Goal: Obtain resource: Obtain resource

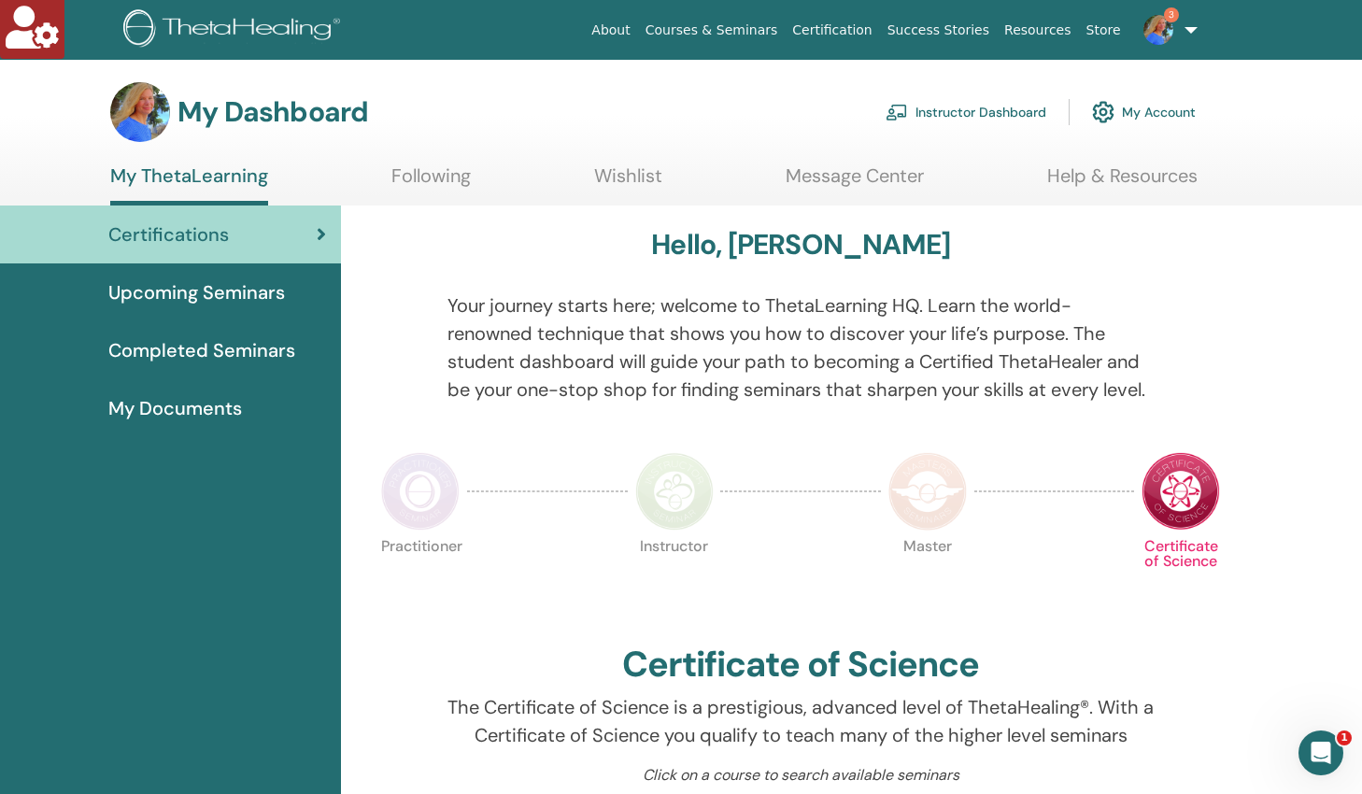
click at [965, 114] on link "Instructor Dashboard" at bounding box center [966, 112] width 161 height 41
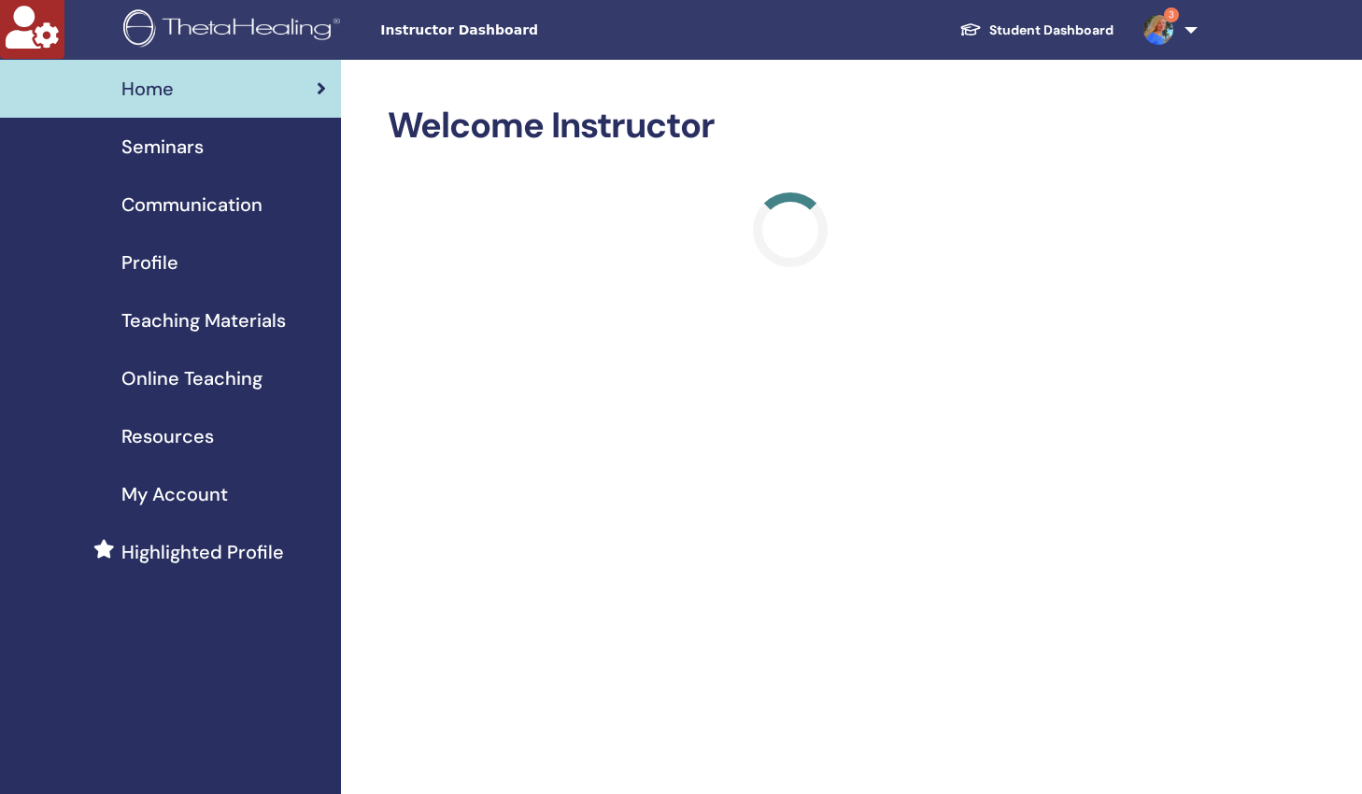
click at [251, 315] on span "Teaching Materials" at bounding box center [203, 320] width 164 height 28
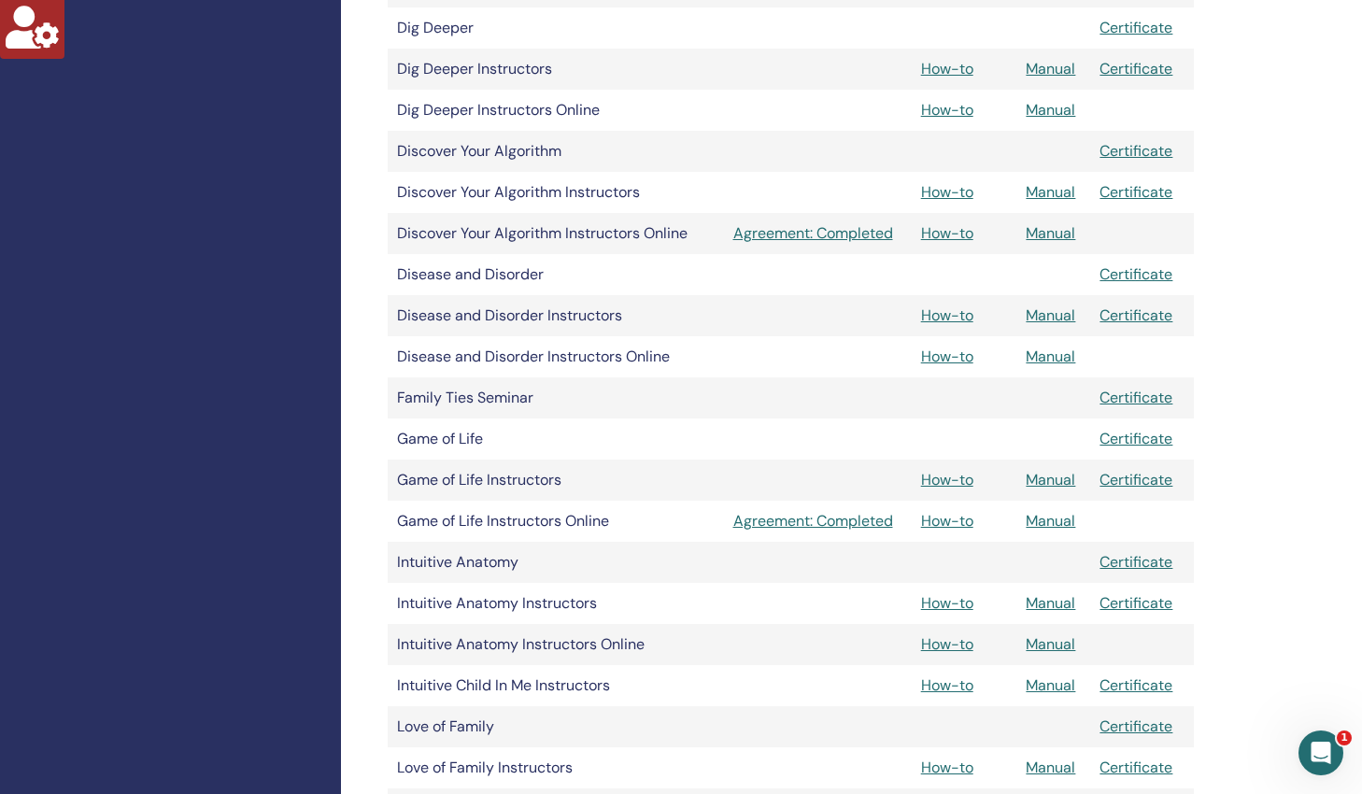
scroll to position [1223, 0]
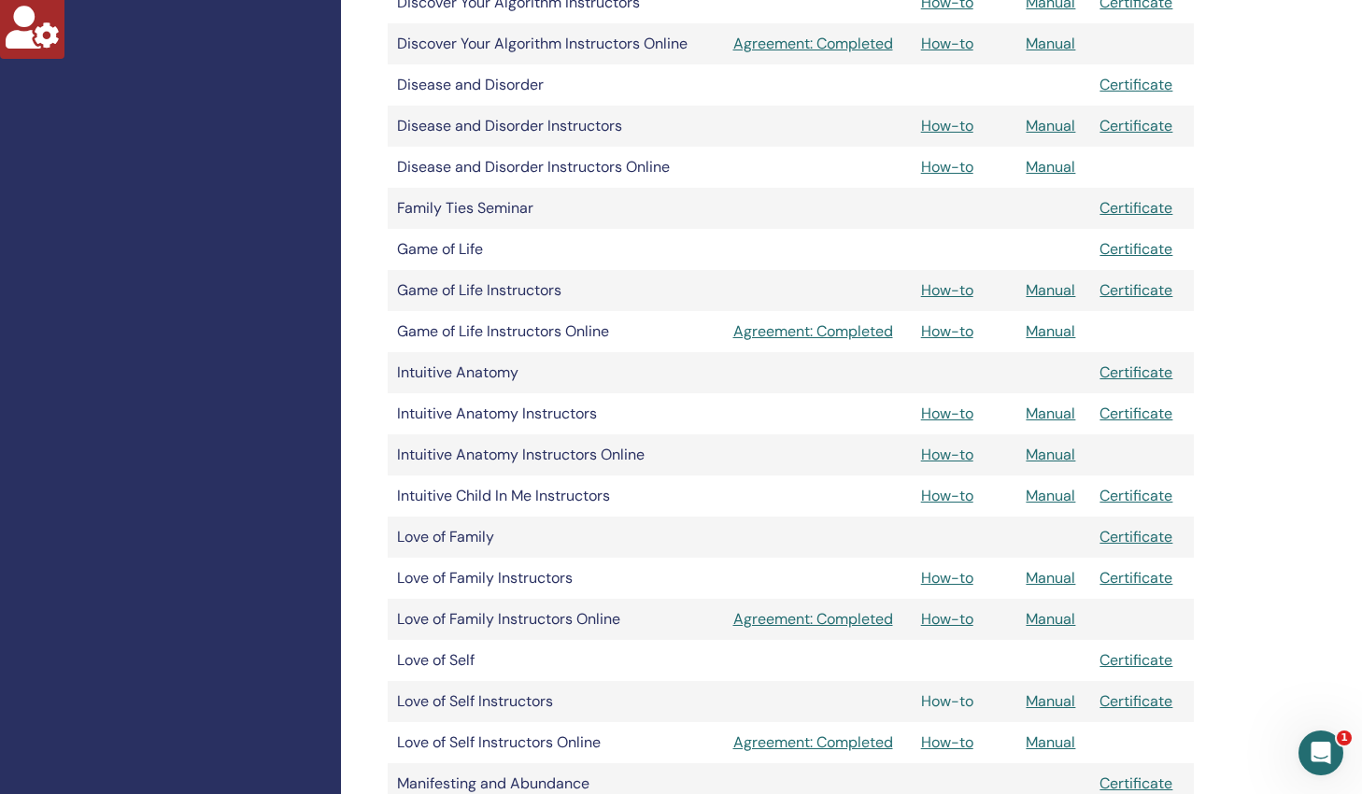
click at [965, 703] on link "How-to" at bounding box center [947, 701] width 52 height 20
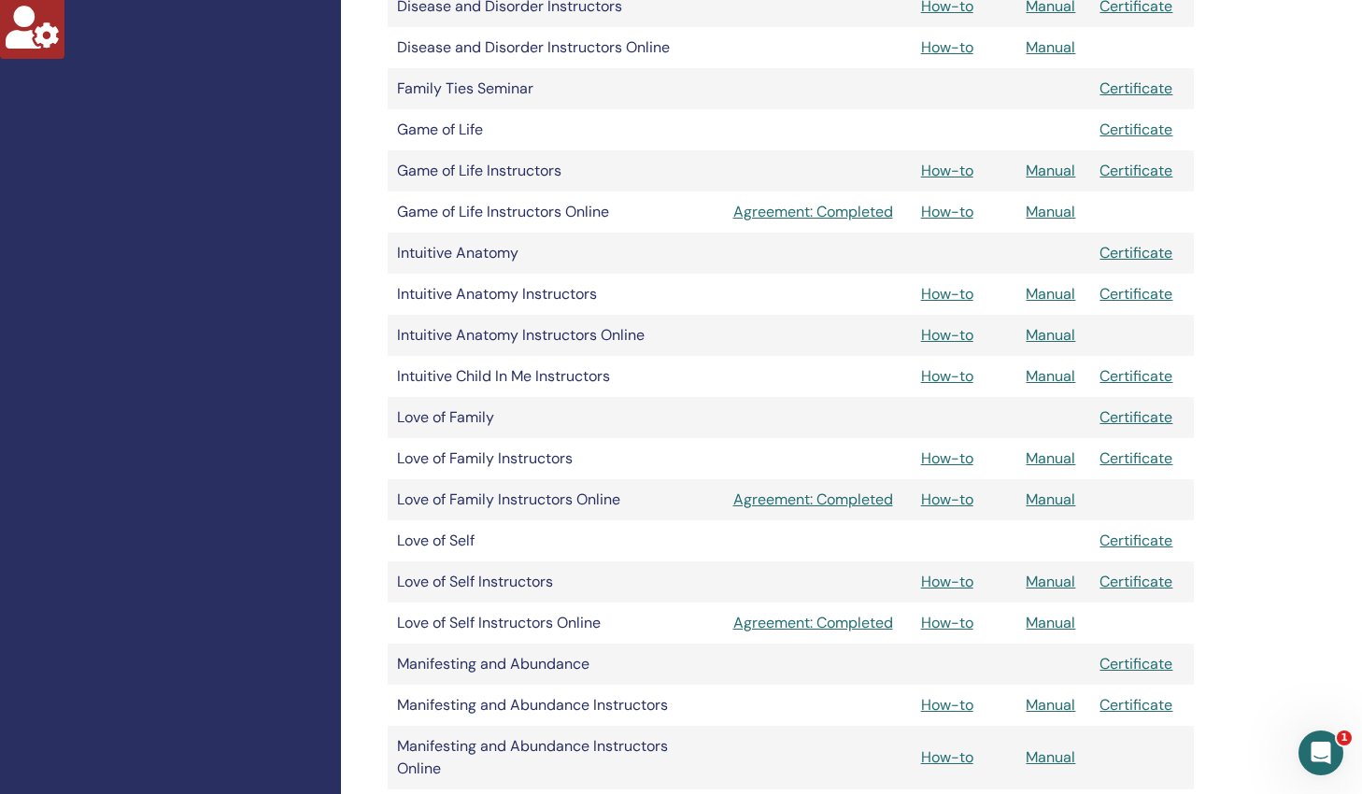
scroll to position [1378, 0]
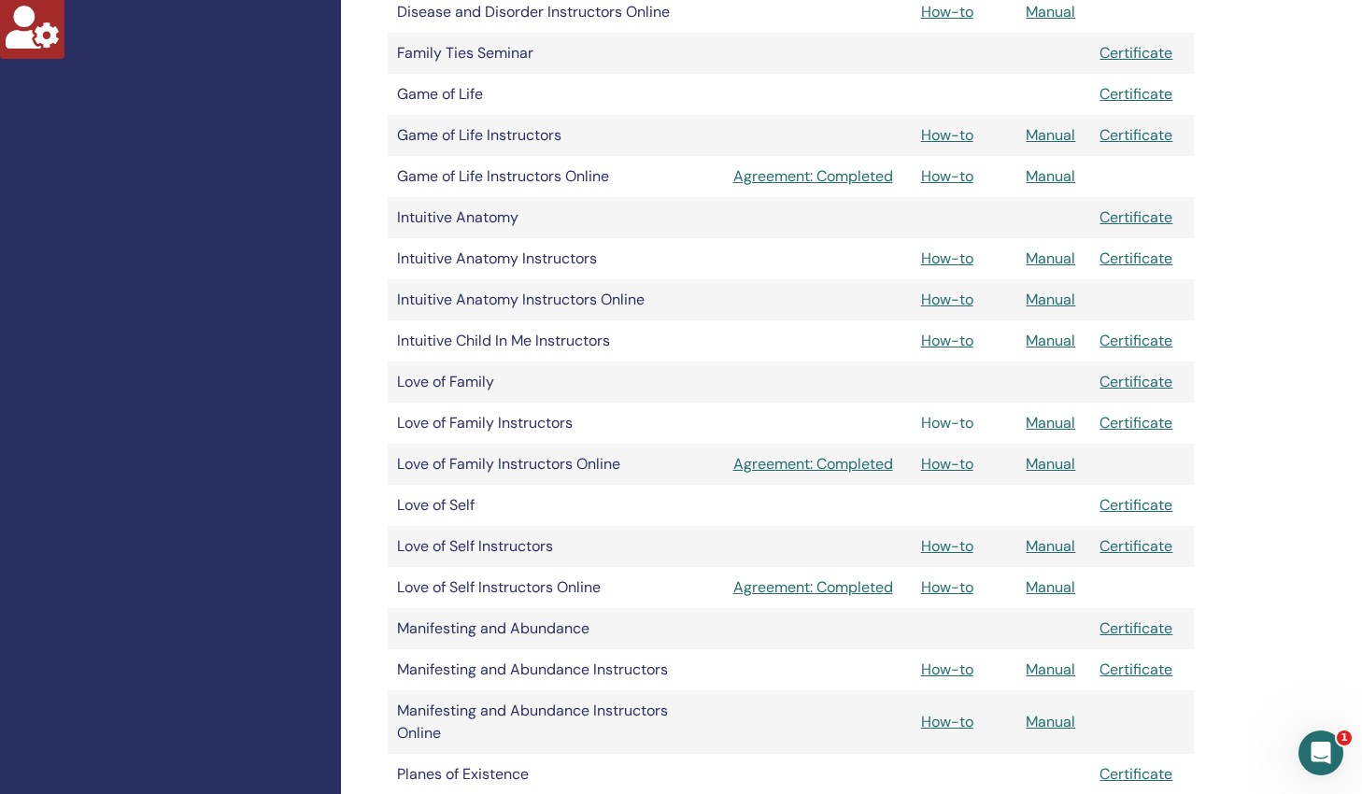
click at [945, 423] on link "How-to" at bounding box center [947, 423] width 52 height 20
